Goal: Information Seeking & Learning: Learn about a topic

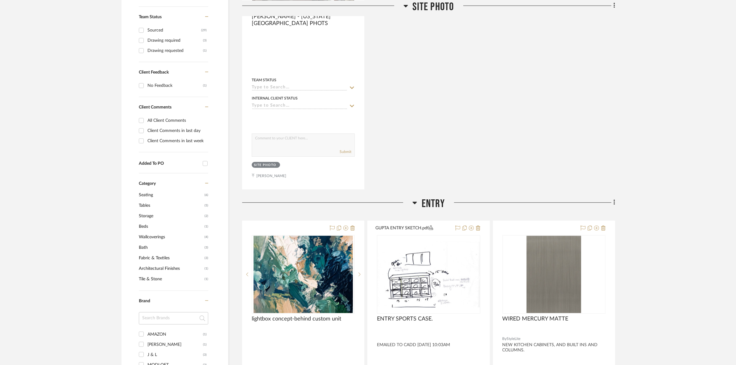
scroll to position [386, 0]
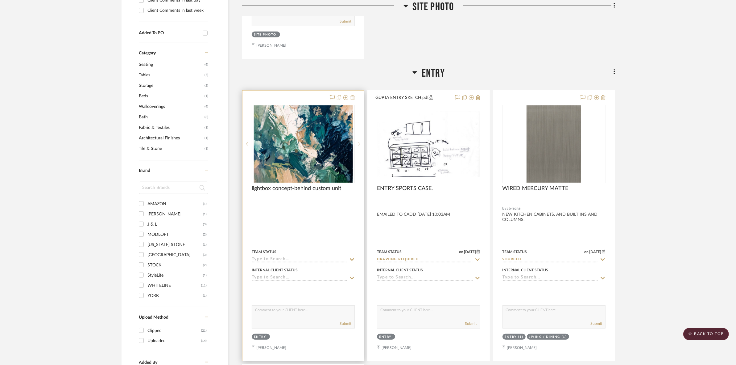
click at [321, 137] on img "0" at bounding box center [303, 143] width 99 height 77
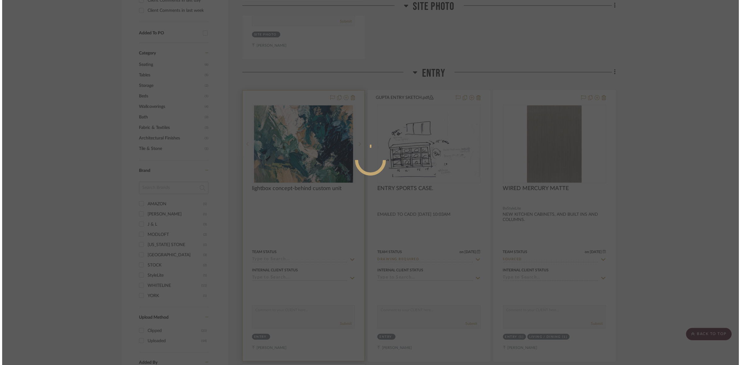
scroll to position [0, 0]
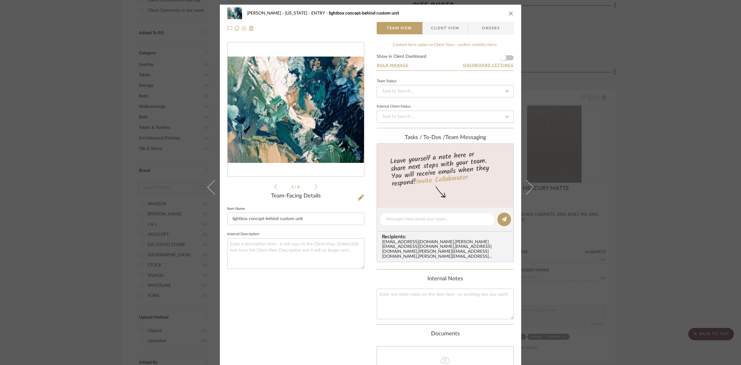
click at [315, 186] on icon at bounding box center [316, 187] width 3 height 6
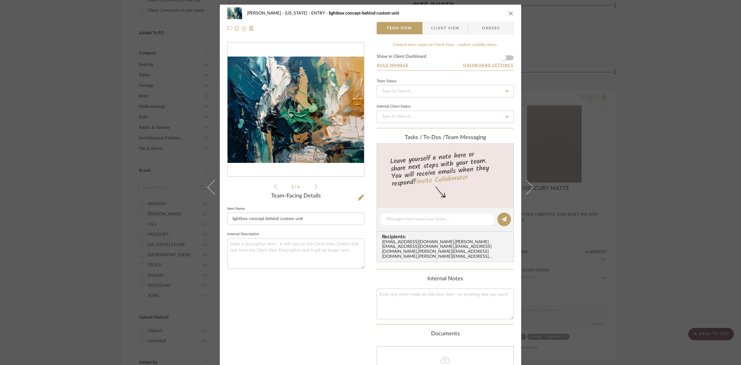
click at [315, 186] on icon at bounding box center [316, 187] width 3 height 6
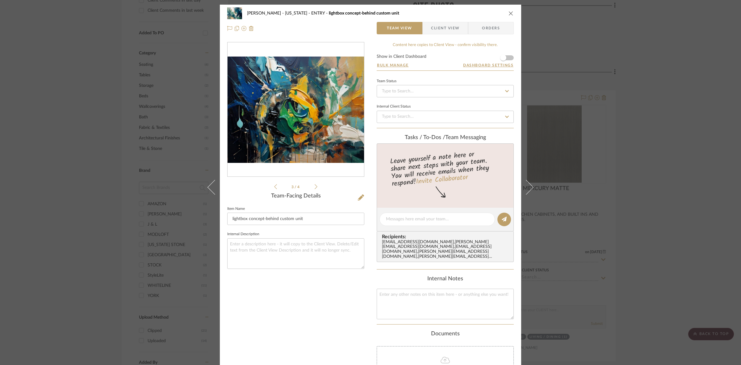
click at [315, 186] on icon at bounding box center [316, 187] width 3 height 6
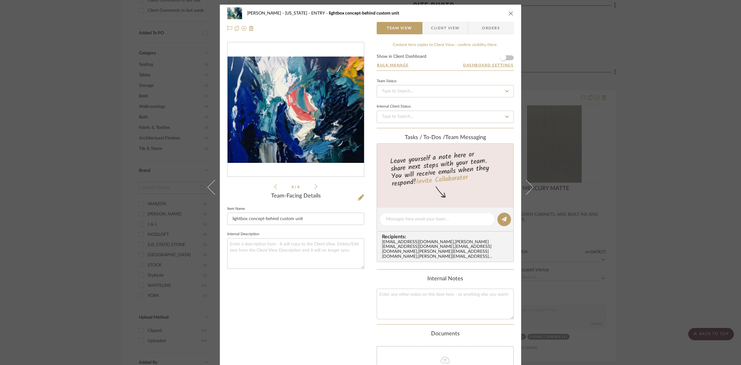
click at [315, 186] on icon at bounding box center [316, 187] width 3 height 6
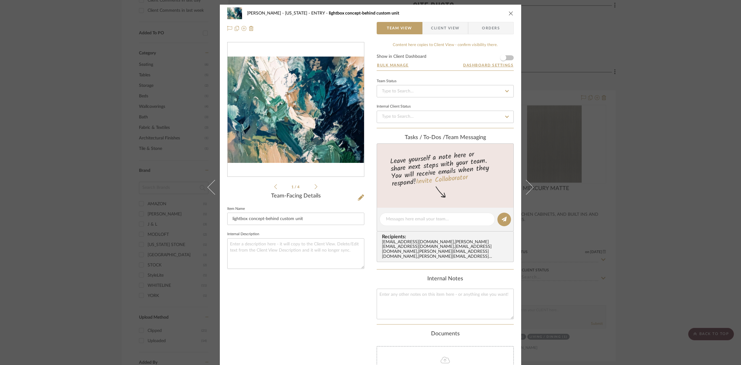
click at [48, 169] on div "GUPTA, ANMOL - NEW YORK ENTRY lightbox concept-behind custom unit Team View Cli…" at bounding box center [370, 182] width 741 height 365
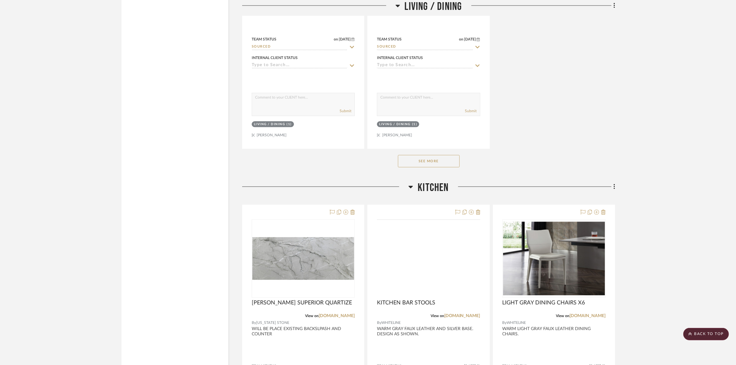
scroll to position [1736, 0]
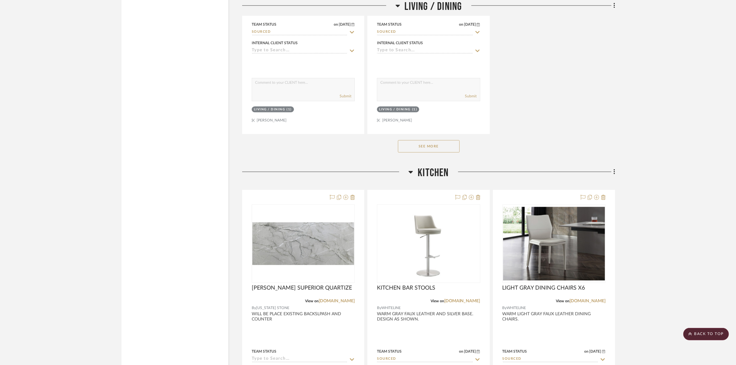
click at [444, 144] on button "See More" at bounding box center [429, 146] width 62 height 12
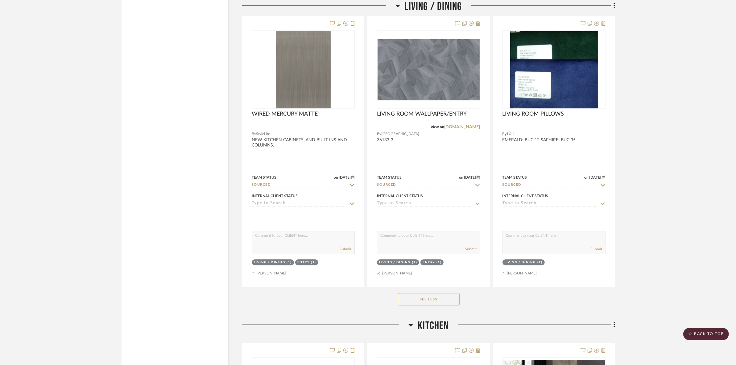
scroll to position [1813, 0]
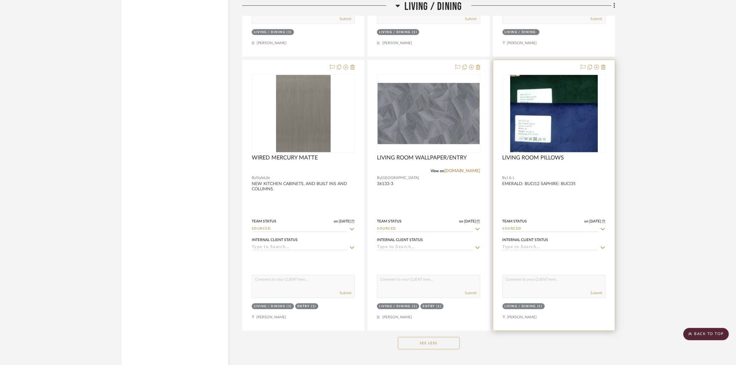
click at [555, 140] on img "0" at bounding box center [555, 113] width 88 height 77
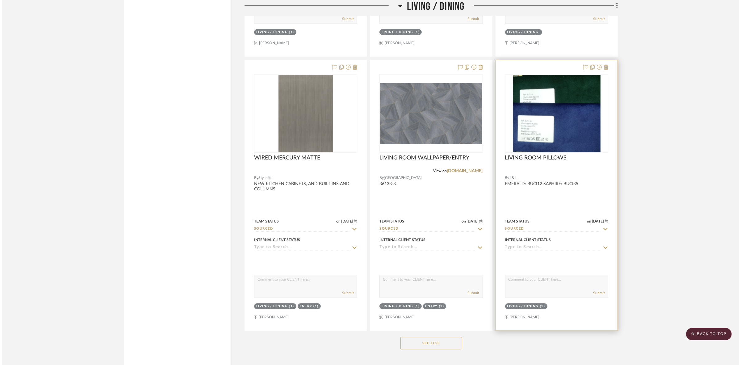
scroll to position [0, 0]
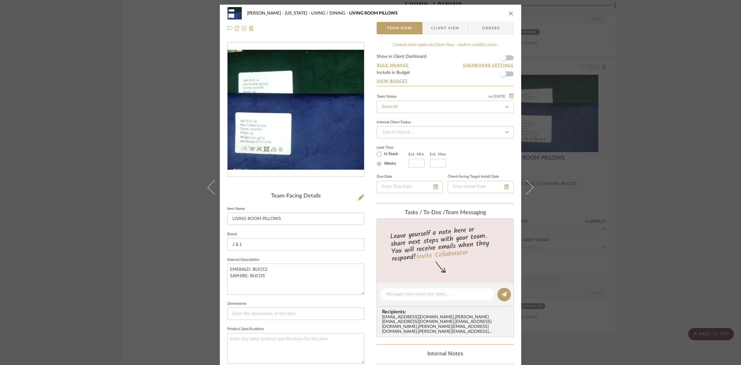
drag, startPoint x: 55, startPoint y: 187, endPoint x: 169, endPoint y: 231, distance: 121.9
click at [56, 187] on div "GUPTA, ANMOL - NEW YORK LIVING / DINING LIVING ROOM PILLOWS Team View Client Vi…" at bounding box center [370, 182] width 741 height 365
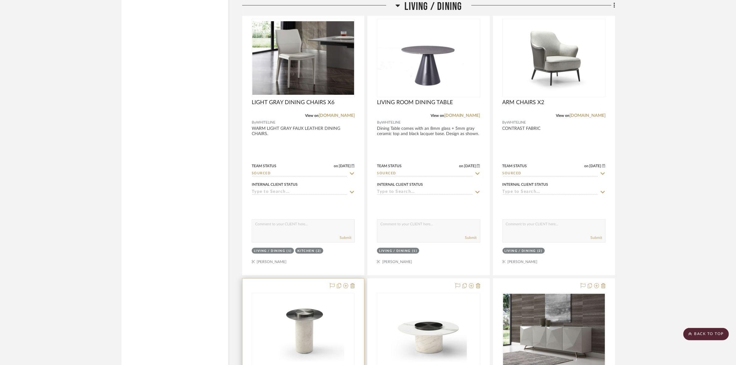
scroll to position [1042, 0]
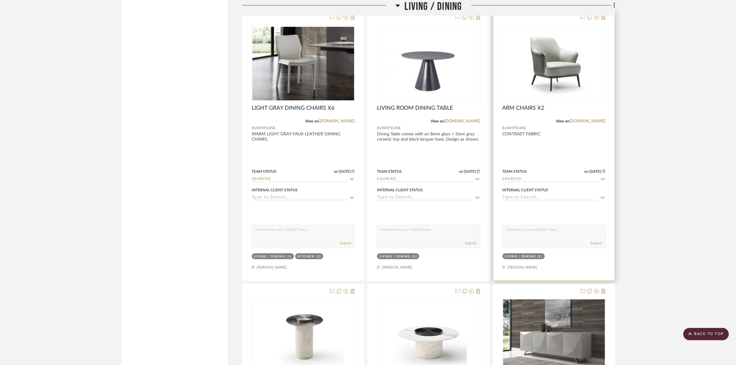
click at [0, 0] on img at bounding box center [0, 0] width 0 height 0
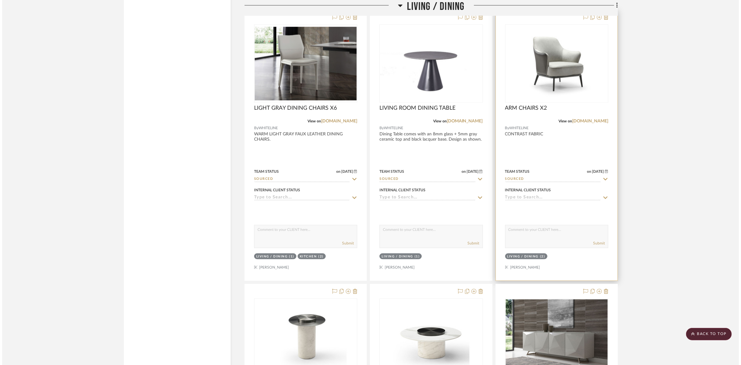
scroll to position [0, 0]
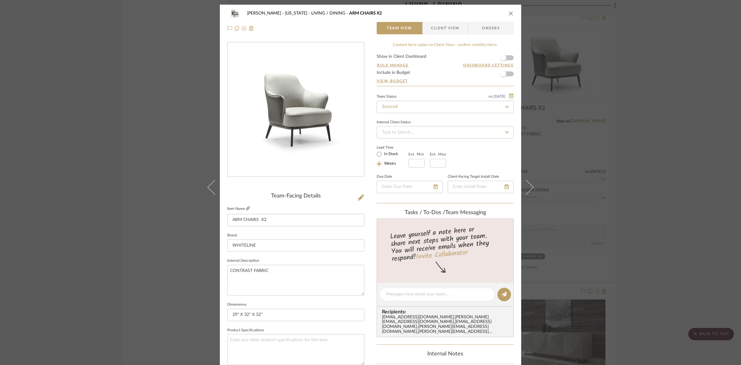
click at [246, 206] on icon at bounding box center [248, 208] width 4 height 4
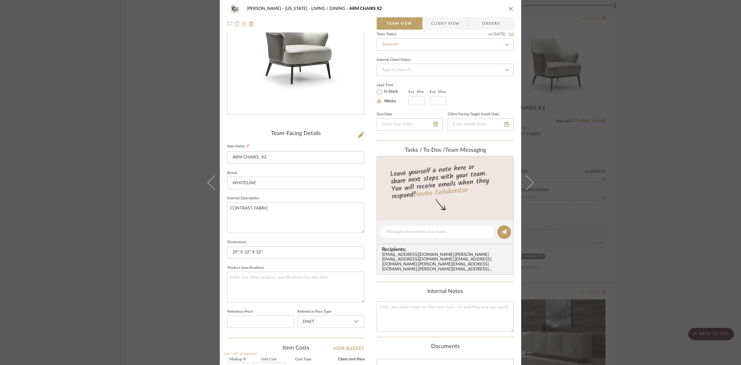
scroll to position [77, 0]
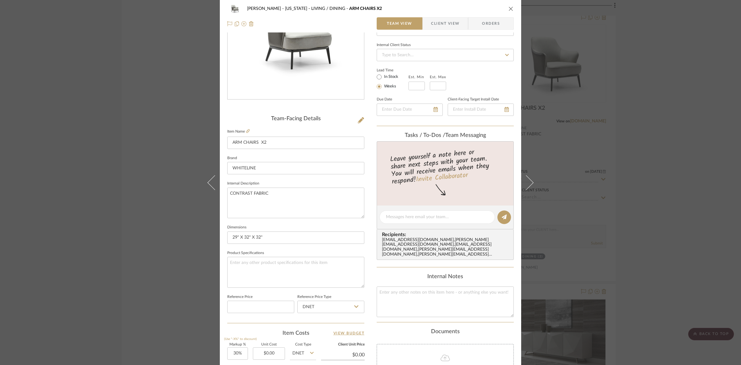
drag, startPoint x: 569, startPoint y: 211, endPoint x: 586, endPoint y: 211, distance: 17.0
click at [578, 211] on div "GUPTA, ANMOL - NEW YORK LIVING / DINING ARM CHAIRS X2 Team View Client View Ord…" at bounding box center [370, 182] width 741 height 365
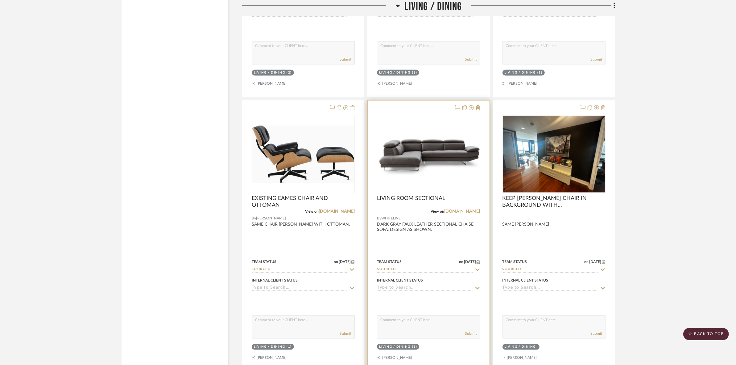
scroll to position [1582, 0]
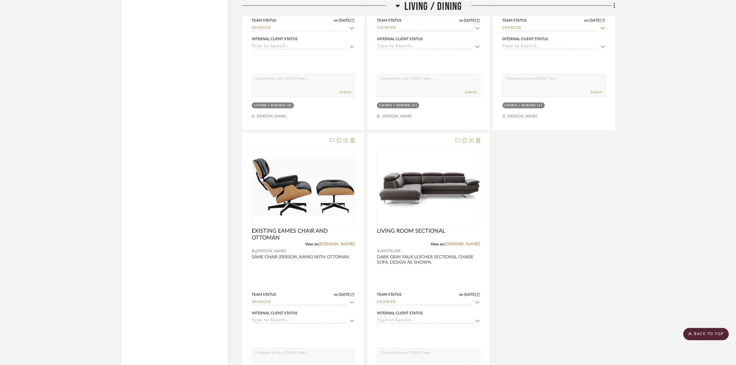
scroll to position [1736, 0]
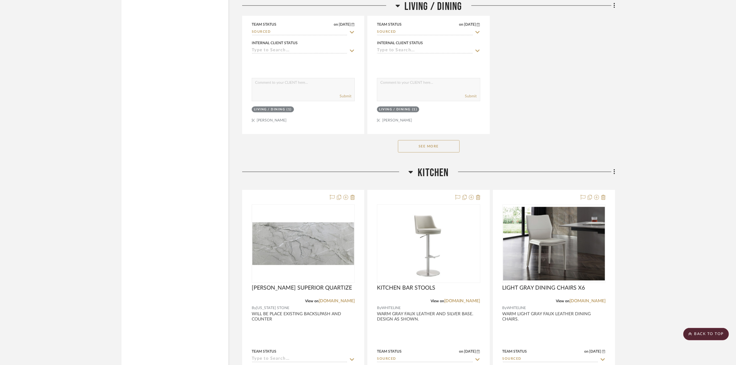
click at [433, 141] on button "See More" at bounding box center [429, 146] width 62 height 12
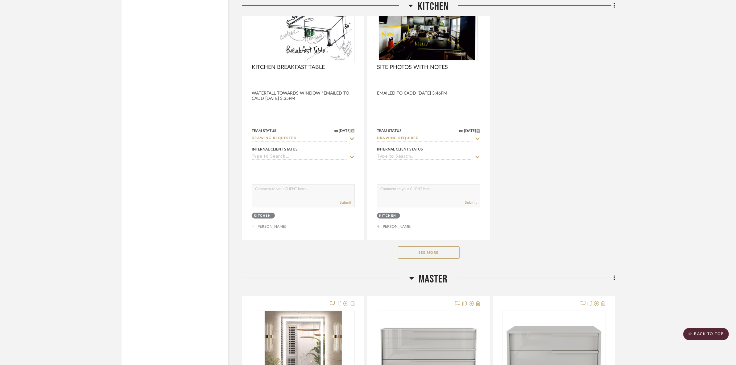
click at [449, 249] on button "See More" at bounding box center [429, 252] width 62 height 12
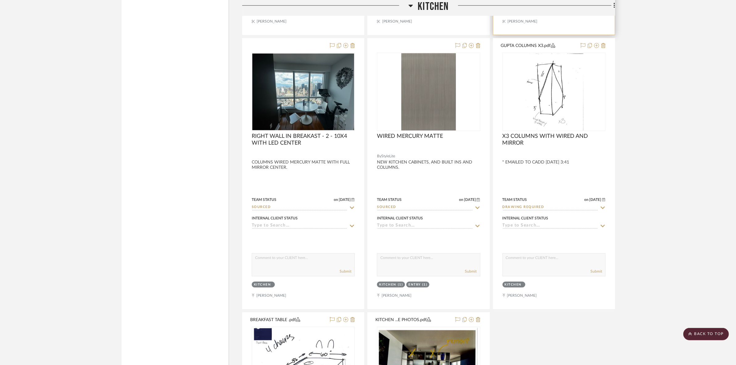
scroll to position [2431, 0]
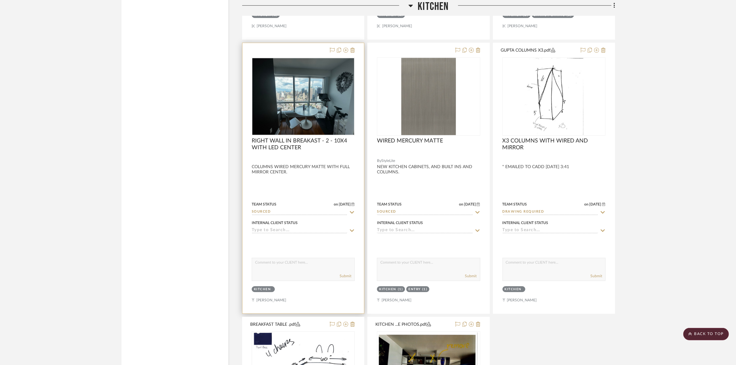
click at [0, 0] on img at bounding box center [0, 0] width 0 height 0
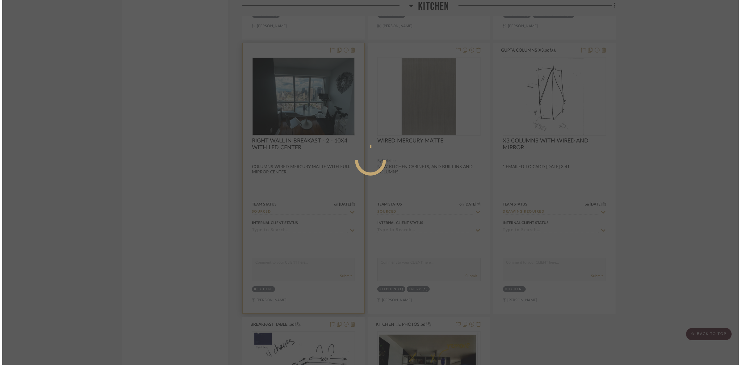
scroll to position [0, 0]
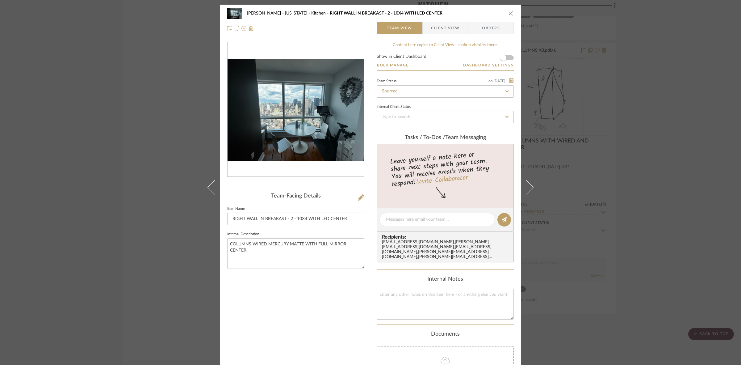
click at [308, 130] on img "0" at bounding box center [295, 110] width 136 height 102
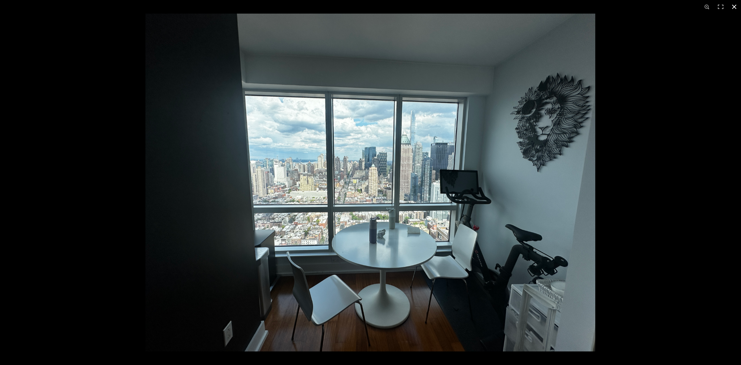
click at [717, 123] on div at bounding box center [515, 196] width 741 height 365
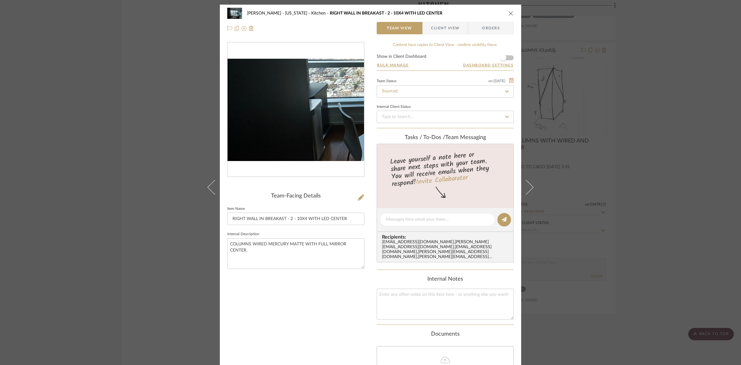
click at [254, 133] on img "0" at bounding box center [295, 110] width 136 height 102
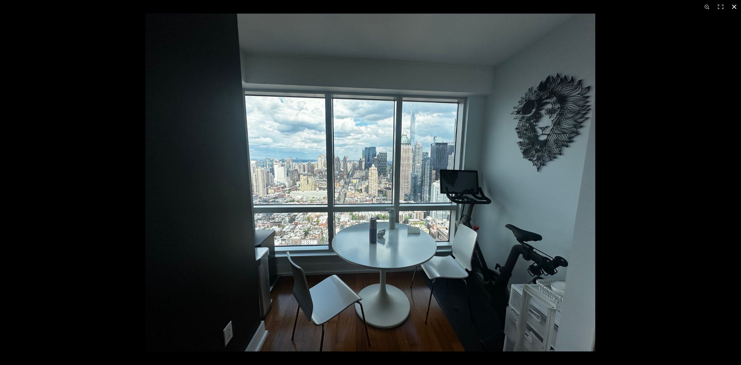
click at [684, 148] on div at bounding box center [515, 196] width 741 height 365
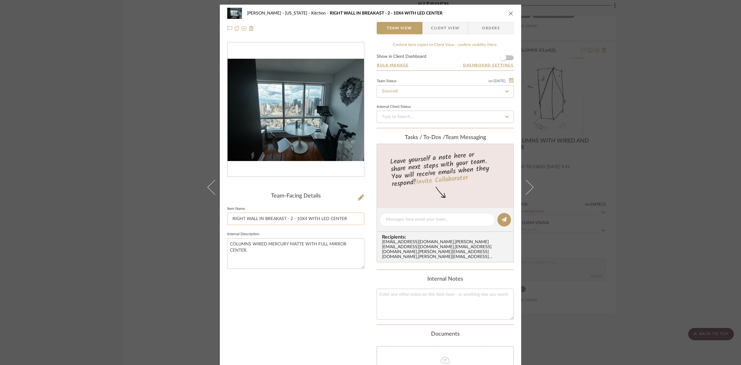
drag, startPoint x: 293, startPoint y: 218, endPoint x: 353, endPoint y: 218, distance: 60.2
click at [353, 218] on input "RIGHT WALL IN BREAKAST - 2 - 10X4 WITH LED CENTER" at bounding box center [295, 218] width 137 height 12
click at [296, 254] on textarea "COLUMNS WIRED MERCURY MATTE WITH FULL MIRROR CENTER." at bounding box center [295, 253] width 137 height 31
drag, startPoint x: 303, startPoint y: 243, endPoint x: 346, endPoint y: 243, distance: 43.2
click at [346, 243] on textarea "COLUMNS WIRED MERCURY MATTE WITH FULL MIRROR CENTER." at bounding box center [295, 253] width 137 height 31
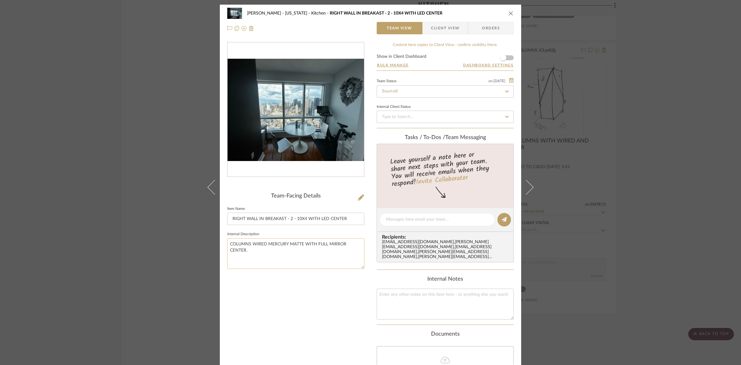
click at [344, 248] on textarea "COLUMNS WIRED MERCURY MATTE WITH FULL MIRROR CENTER." at bounding box center [295, 253] width 137 height 31
drag, startPoint x: 305, startPoint y: 217, endPoint x: 348, endPoint y: 218, distance: 42.6
click at [348, 218] on input "RIGHT WALL IN BREAKAST - 2 - 10X4 WITH LED CENTER" at bounding box center [295, 218] width 137 height 12
click at [346, 256] on textarea "COLUMNS WIRED MERCURY MATTE WITH FULL MIRROR CENTER." at bounding box center [295, 253] width 137 height 31
drag, startPoint x: 288, startPoint y: 258, endPoint x: 224, endPoint y: 253, distance: 63.8
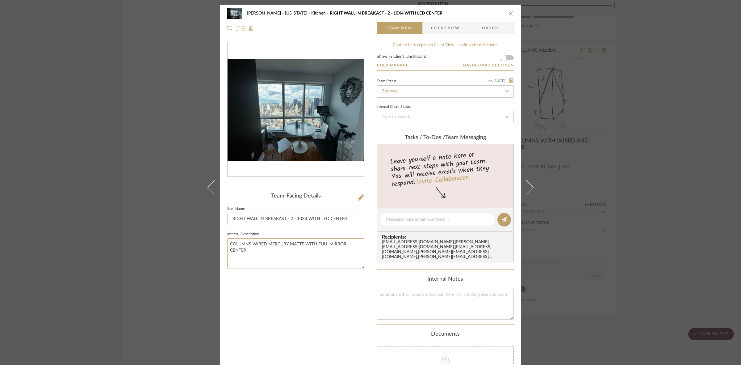
click at [224, 253] on div "[PERSON_NAME] - [US_STATE] Kitchen RIGHT WALL IN BREAKAST - 2 - 10X4 WITH LED C…" at bounding box center [370, 227] width 301 height 445
click at [296, 250] on textarea "COLUMNS WIRED MERCURY MATTE WITH FULL MIRROR CENTER." at bounding box center [295, 253] width 137 height 31
drag, startPoint x: 295, startPoint y: 217, endPoint x: 344, endPoint y: 220, distance: 48.8
click at [344, 220] on input "RIGHT WALL IN BREAKAST - 2 - 10X4 WITH LED CENTER" at bounding box center [295, 218] width 137 height 12
click at [298, 284] on div "Team-Facing Details Item Name RIGHT WALL IN BREAKAST - 2 - 10X4 WITH LED CENTER…" at bounding box center [295, 233] width 137 height 383
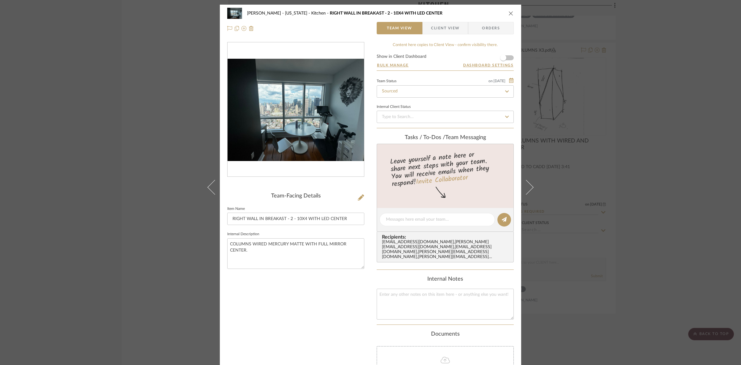
click at [136, 160] on div "[PERSON_NAME] - [US_STATE] Kitchen RIGHT WALL IN BREAKAST - 2 - 10X4 WITH LED C…" at bounding box center [370, 182] width 741 height 365
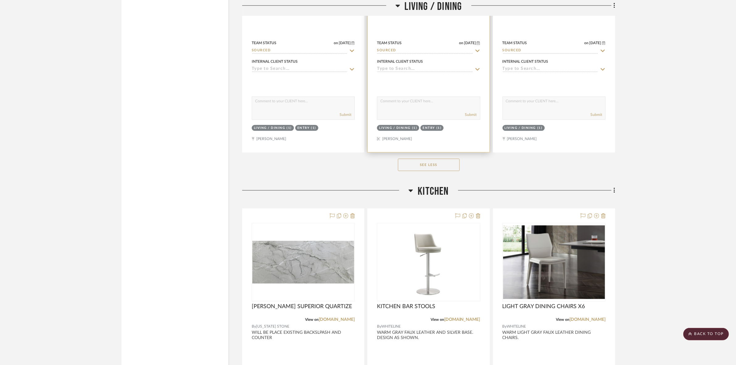
scroll to position [2045, 0]
